Goal: Task Accomplishment & Management: Use online tool/utility

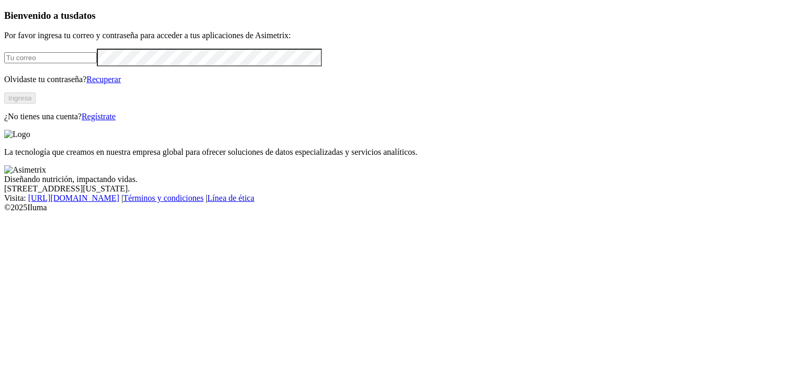
type input "[EMAIL_ADDRESS][PERSON_NAME][DOMAIN_NAME]"
click at [36, 104] on button "Ingresa" at bounding box center [19, 98] width 31 height 11
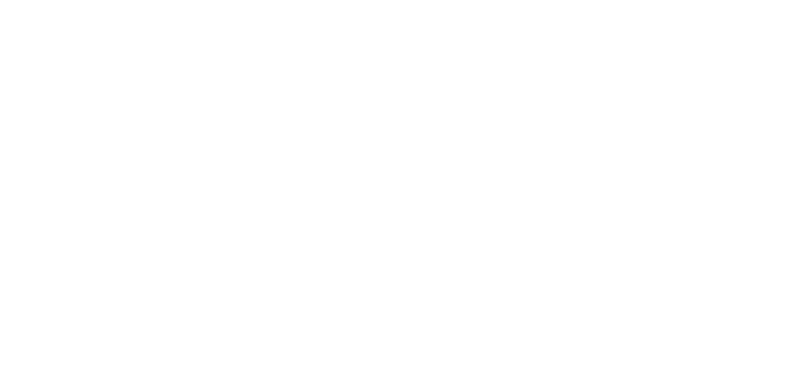
click at [29, 25] on icon at bounding box center [20, 213] width 32 height 419
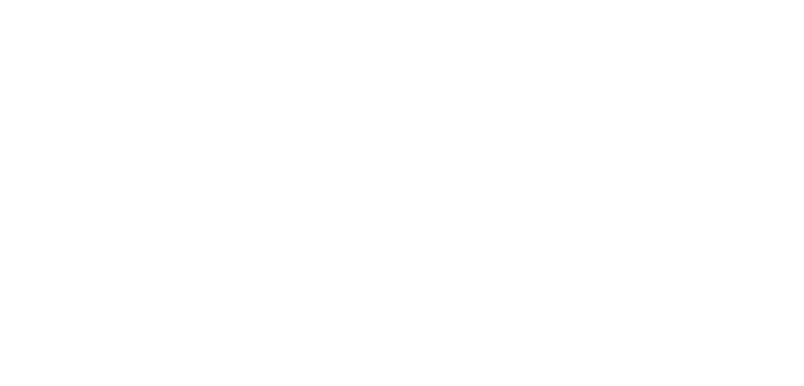
click at [29, 25] on icon at bounding box center [20, 213] width 32 height 419
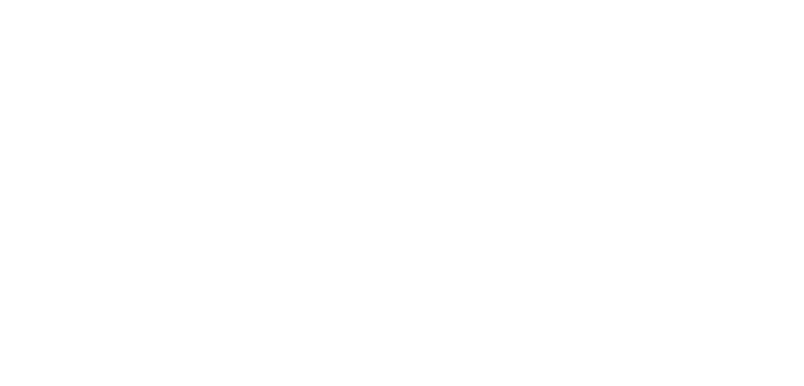
scroll to position [173, 0]
